Goal: Task Accomplishment & Management: Use online tool/utility

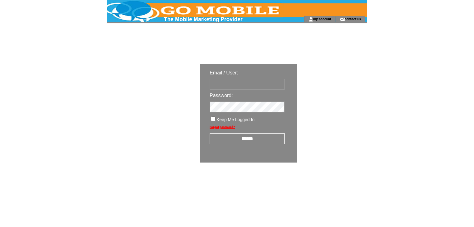
type input "********"
click at [243, 141] on input "******" at bounding box center [247, 138] width 75 height 11
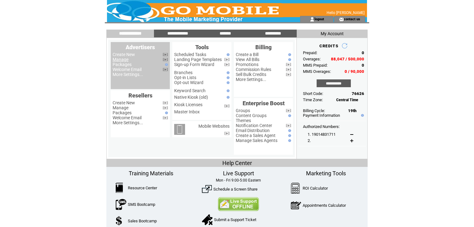
click at [126, 60] on link "Manage" at bounding box center [121, 59] width 16 height 5
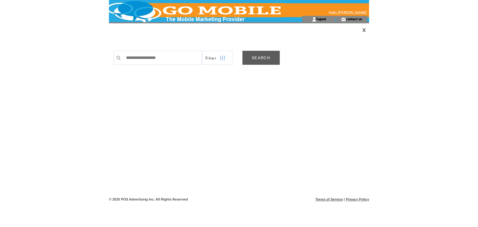
click at [258, 56] on link "SEARCH" at bounding box center [260, 58] width 37 height 14
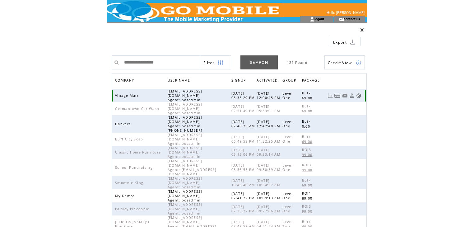
click at [358, 94] on link at bounding box center [358, 95] width 5 height 5
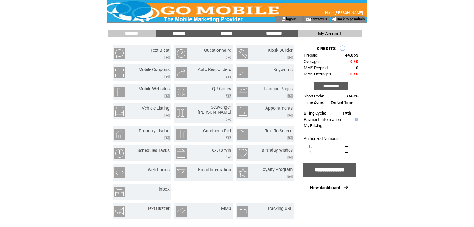
click at [224, 31] on input "*******" at bounding box center [226, 33] width 47 height 5
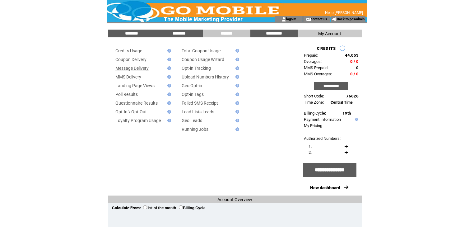
click at [146, 70] on link "Message Delivery" at bounding box center [131, 68] width 33 height 5
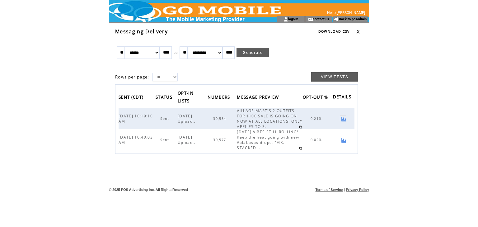
click at [359, 30] on link at bounding box center [358, 32] width 4 height 4
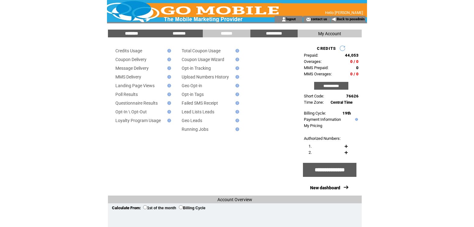
click at [131, 32] on input "********" at bounding box center [131, 33] width 47 height 5
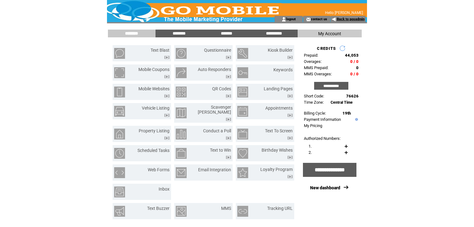
click at [342, 18] on link "Back to posadmin" at bounding box center [351, 19] width 28 height 4
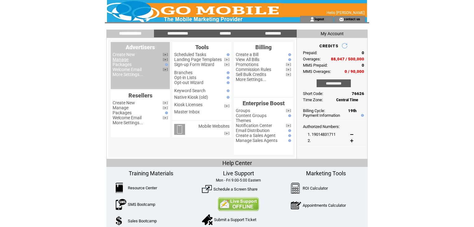
click at [124, 62] on link "Manage" at bounding box center [121, 59] width 16 height 5
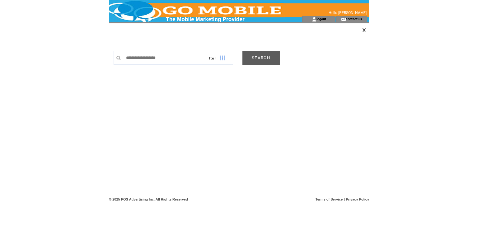
click at [259, 55] on link "SEARCH" at bounding box center [260, 58] width 37 height 14
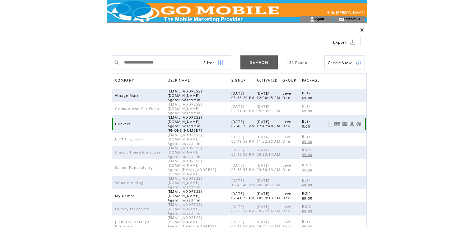
click at [359, 121] on link at bounding box center [358, 123] width 5 height 5
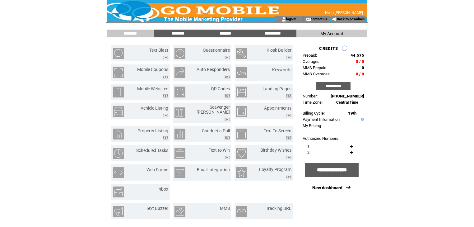
click at [224, 34] on input "*******" at bounding box center [225, 33] width 47 height 5
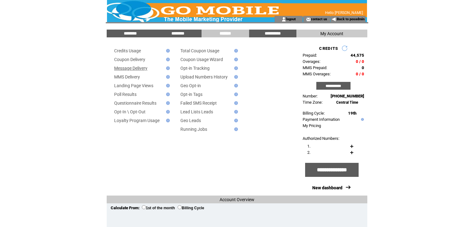
click at [146, 69] on link "Message Delivery" at bounding box center [130, 68] width 33 height 5
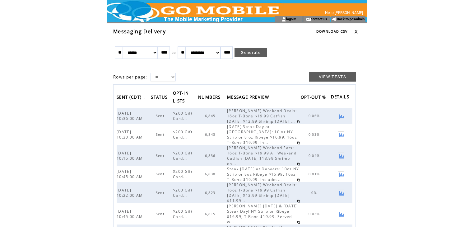
click at [357, 30] on link at bounding box center [356, 32] width 4 height 4
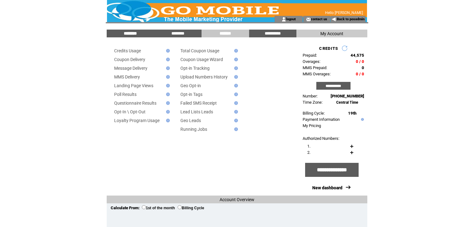
click at [140, 31] on input "********" at bounding box center [130, 33] width 47 height 5
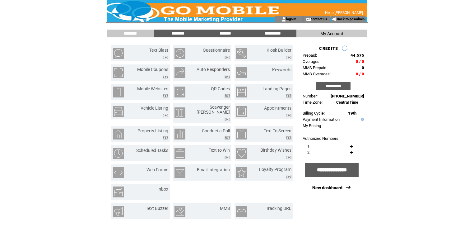
click at [341, 15] on td "Hello [PERSON_NAME]" at bounding box center [333, 12] width 59 height 5
click at [341, 19] on link "Back to posadmin" at bounding box center [351, 19] width 28 height 4
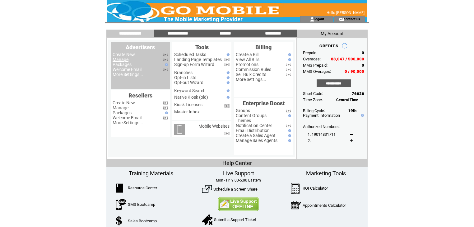
click at [126, 60] on link "Manage" at bounding box center [121, 59] width 16 height 5
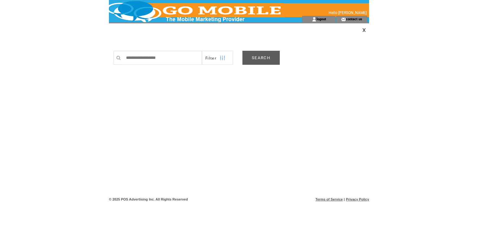
click at [267, 56] on link "SEARCH" at bounding box center [260, 58] width 37 height 14
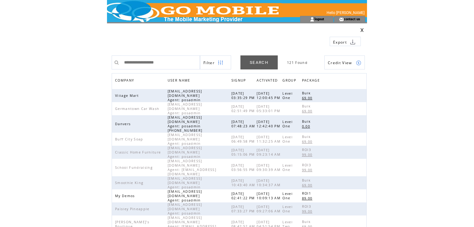
click at [119, 79] on span "COMPANY" at bounding box center [125, 81] width 21 height 9
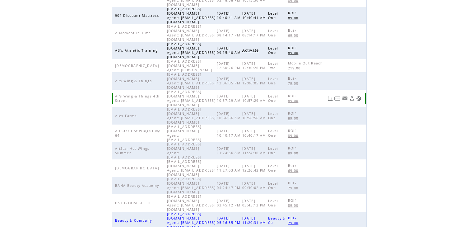
scroll to position [144, 0]
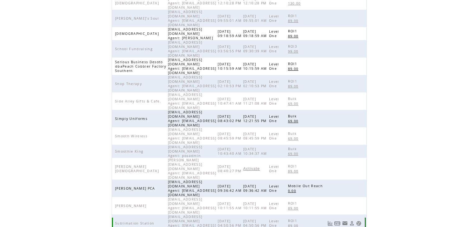
scroll to position [148, 0]
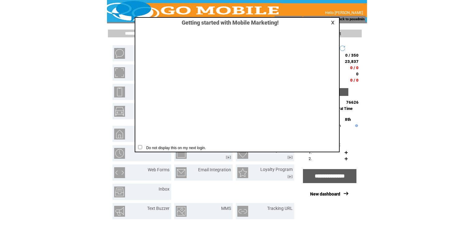
click at [333, 22] on link at bounding box center [334, 23] width 6 height 4
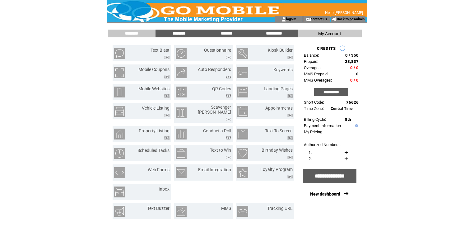
click at [181, 33] on input "********" at bounding box center [179, 33] width 47 height 5
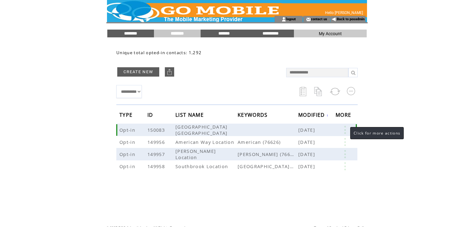
click at [344, 128] on link at bounding box center [345, 130] width 19 height 8
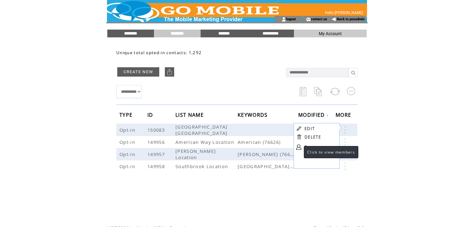
click at [298, 146] on link at bounding box center [298, 146] width 5 height 5
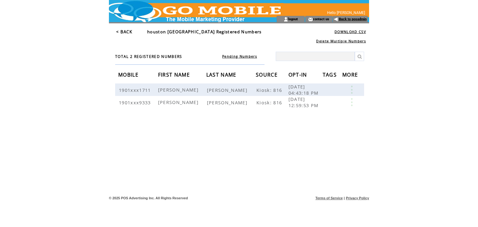
click at [348, 17] on link "Back to posadmin" at bounding box center [353, 19] width 28 height 4
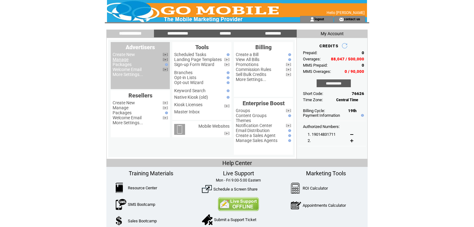
click at [120, 60] on link "Manage" at bounding box center [121, 59] width 16 height 5
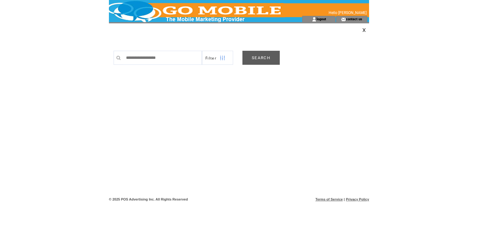
click at [259, 60] on link "SEARCH" at bounding box center [260, 58] width 37 height 14
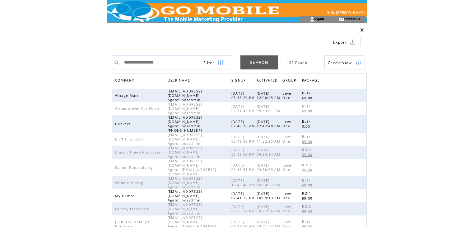
click at [121, 80] on span "COMPANY" at bounding box center [125, 81] width 21 height 9
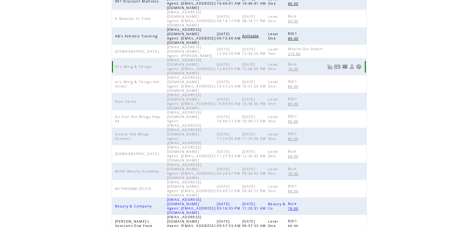
scroll to position [144, 0]
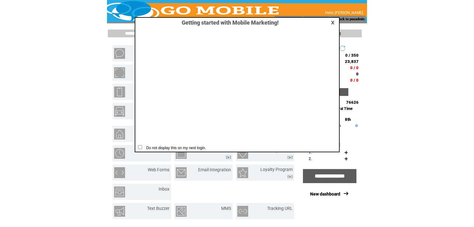
click at [332, 21] on link at bounding box center [334, 23] width 6 height 4
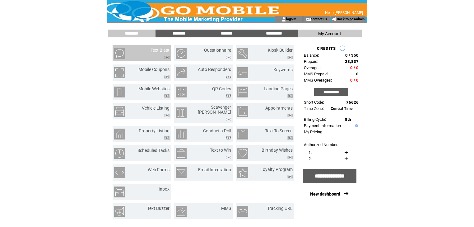
click at [165, 52] on link "Text Blast" at bounding box center [160, 50] width 19 height 5
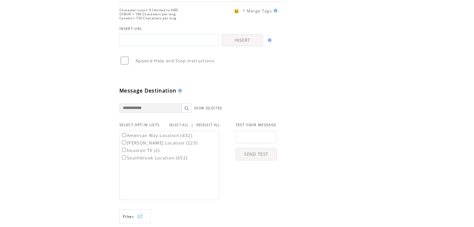
scroll to position [100, 0]
click at [184, 126] on link "SELECT ALL" at bounding box center [178, 124] width 19 height 4
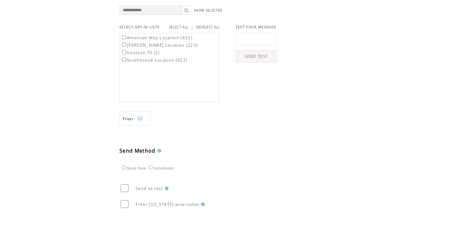
scroll to position [199, 0]
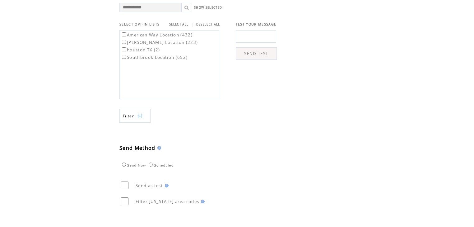
click at [141, 123] on img at bounding box center [140, 116] width 6 height 14
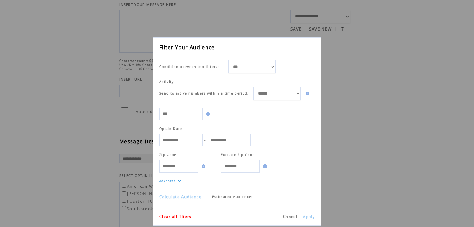
scroll to position [50, 0]
click at [184, 196] on link "Calculate Audience" at bounding box center [180, 197] width 42 height 6
click at [291, 215] on link "Cancel" at bounding box center [290, 216] width 14 height 5
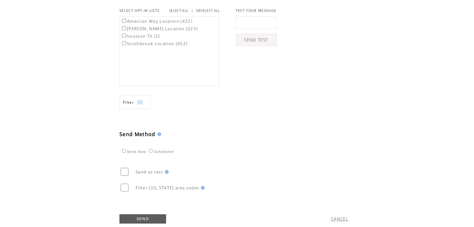
scroll to position [236, 0]
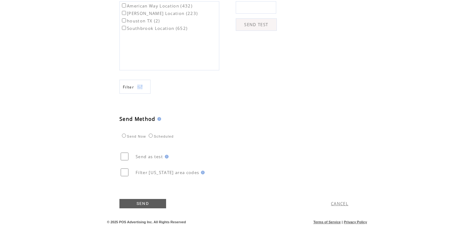
click at [339, 203] on link "CANCEL" at bounding box center [339, 204] width 17 height 6
